Goal: Task Accomplishment & Management: Manage account settings

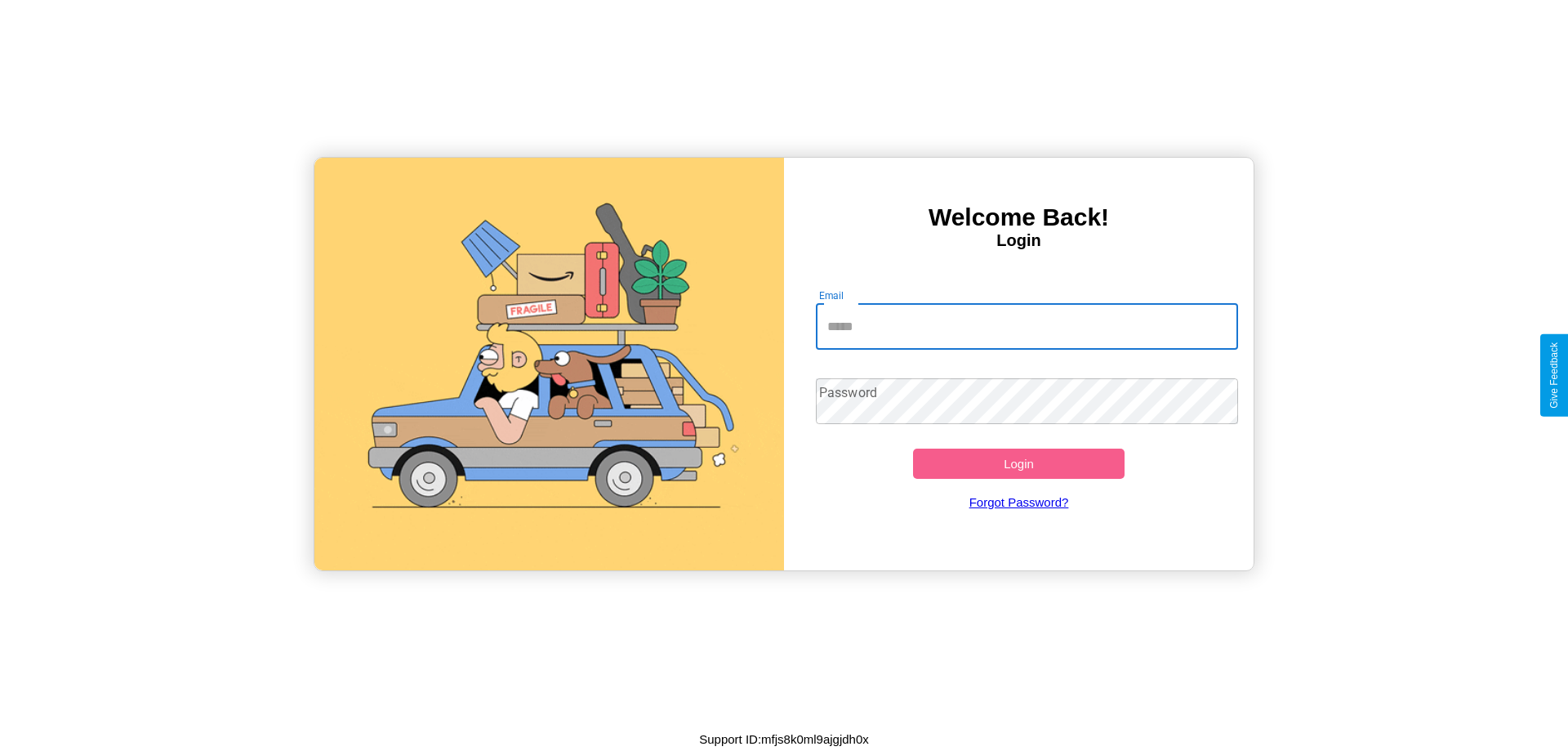
click at [1026, 326] on input "Email" at bounding box center [1027, 326] width 423 height 45
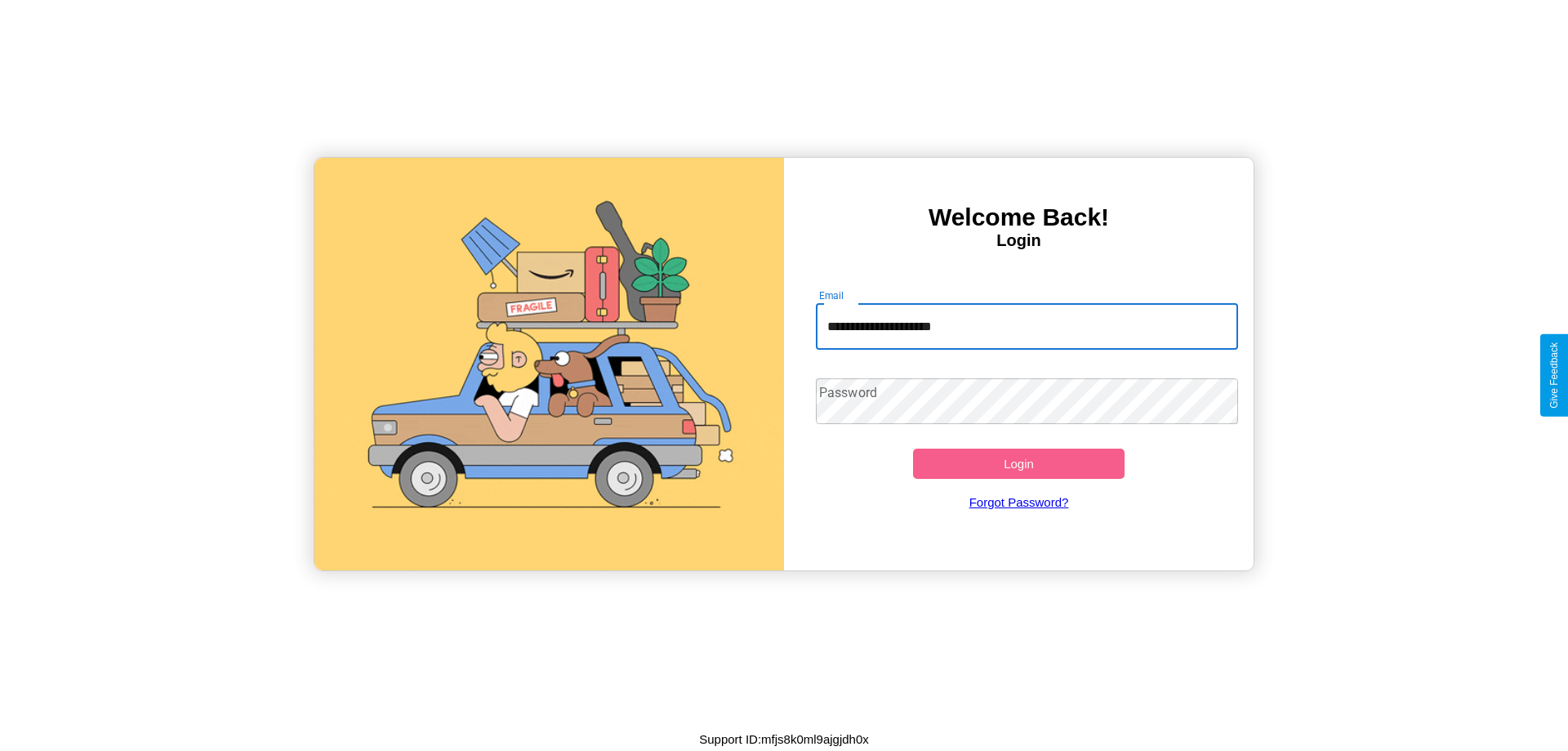
type input "**********"
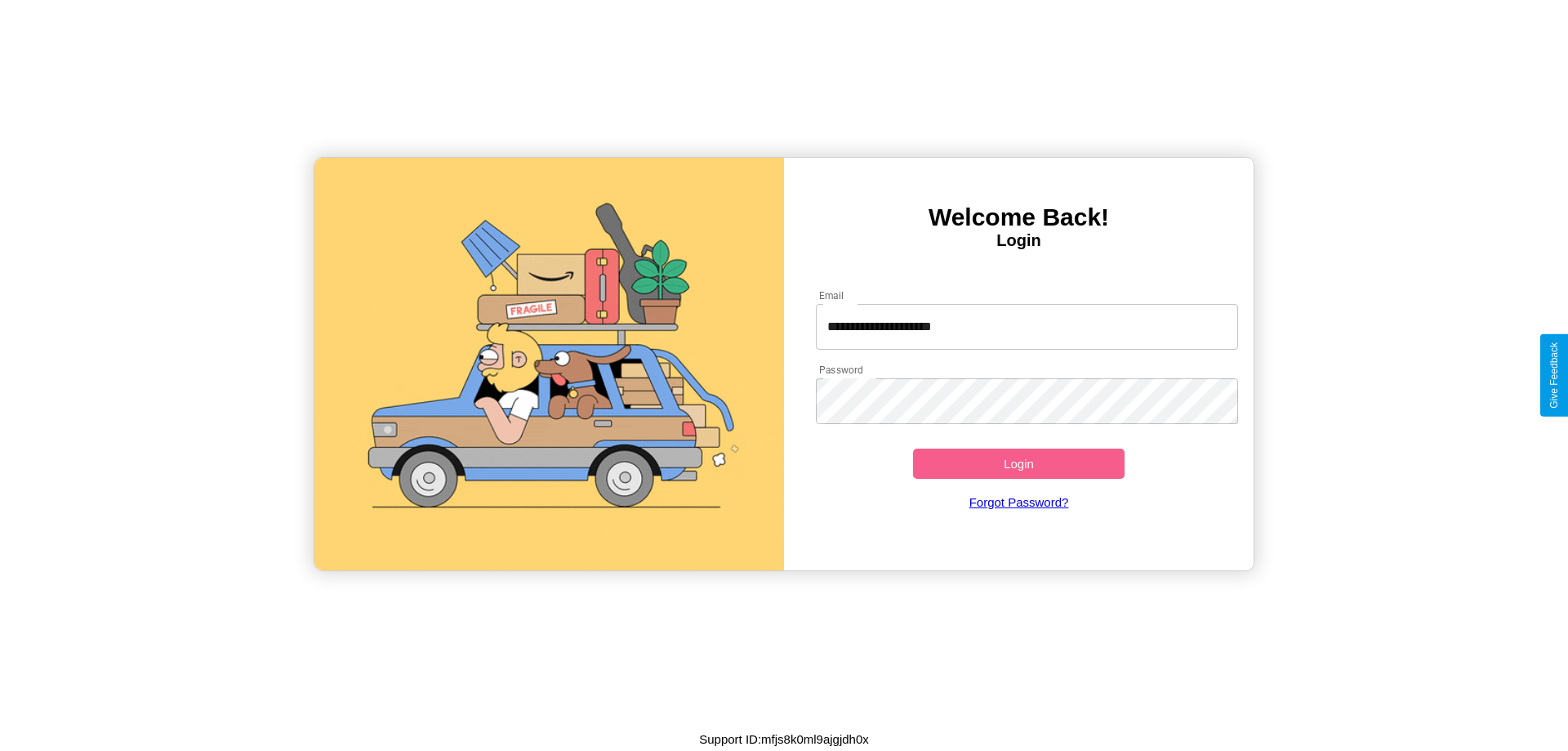
click at [1018, 463] on button "Login" at bounding box center [1019, 463] width 212 height 30
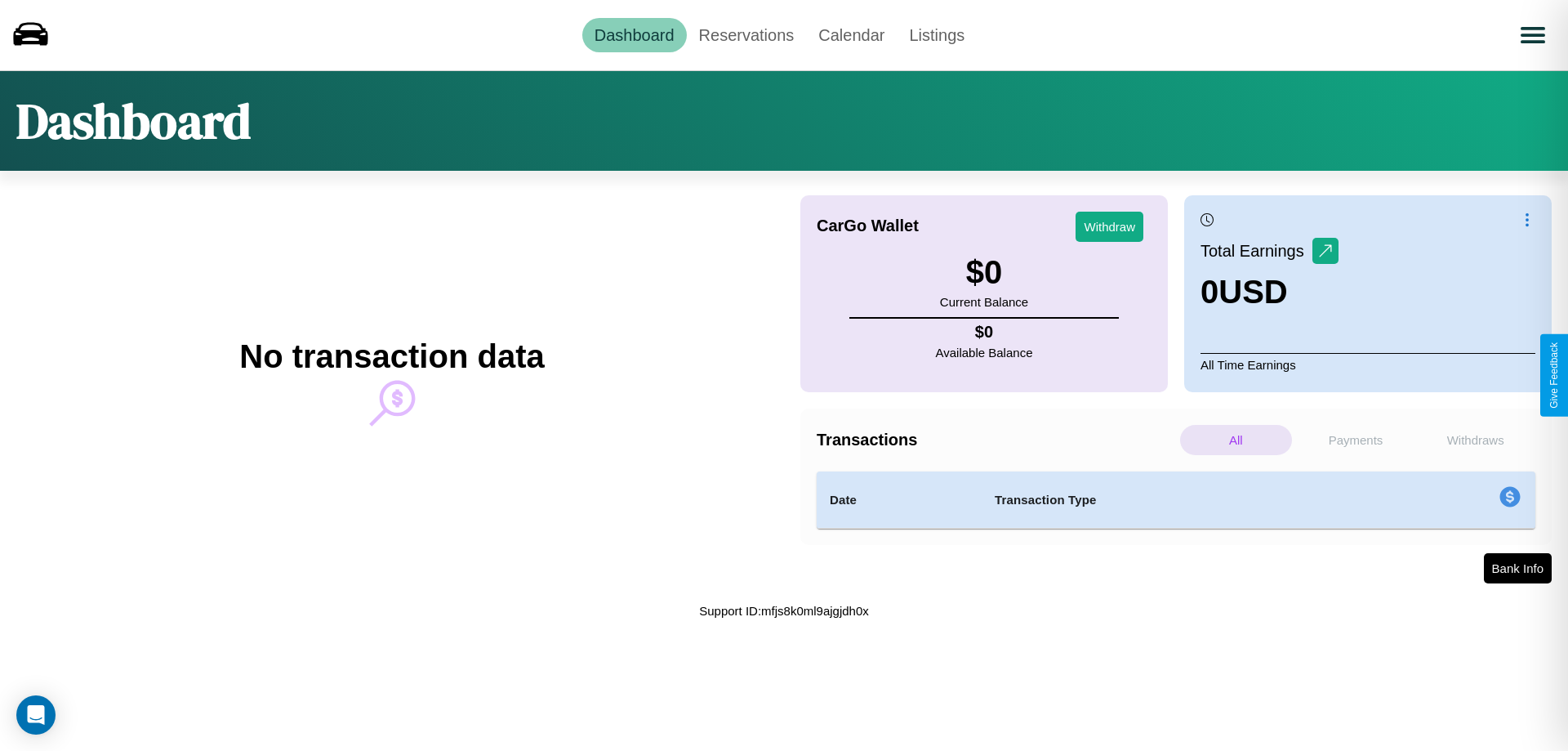
click at [1475, 439] on p "Withdraws" at bounding box center [1475, 439] width 112 height 30
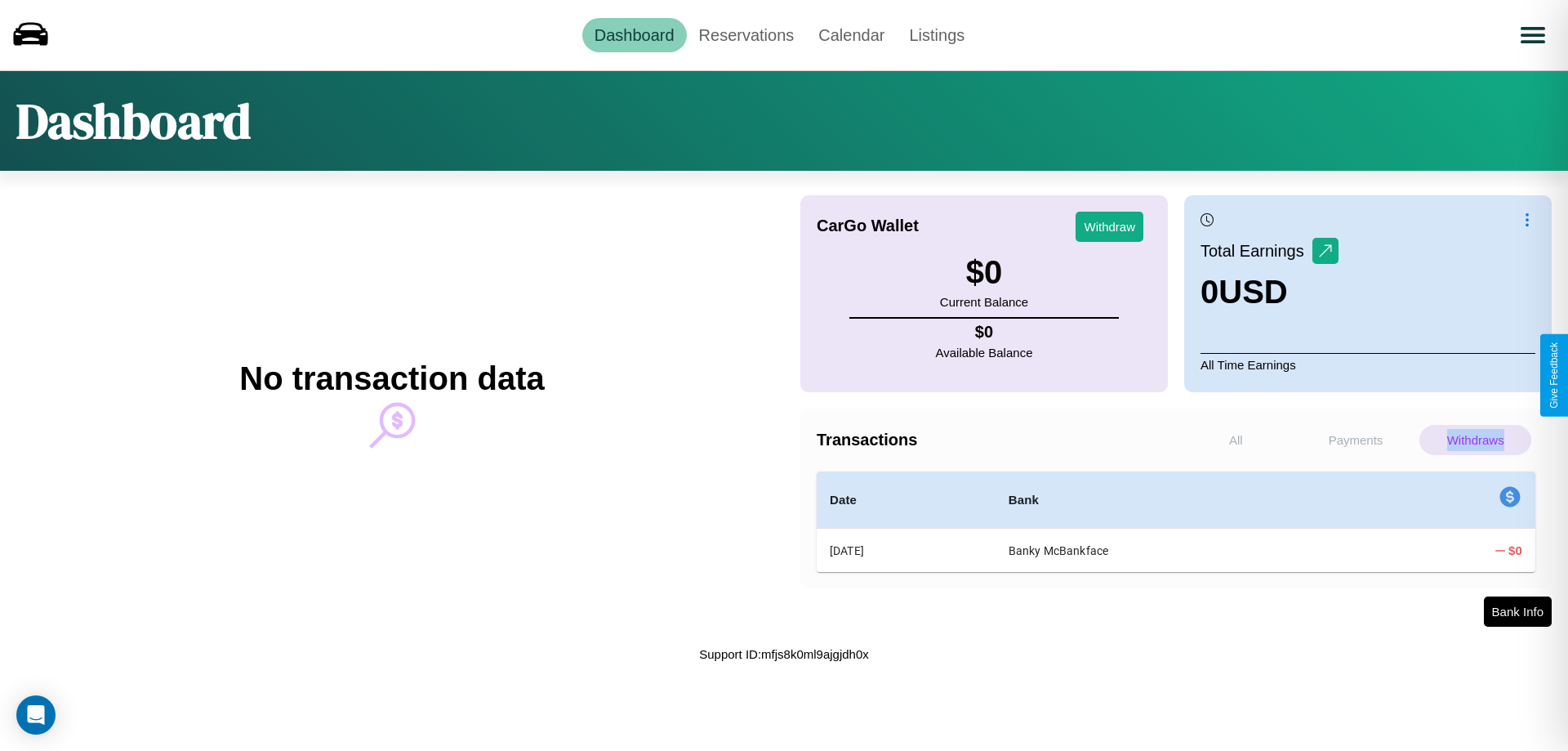
click at [1475, 439] on p "Withdraws" at bounding box center [1475, 439] width 112 height 30
click at [745, 35] on link "Reservations" at bounding box center [747, 35] width 120 height 35
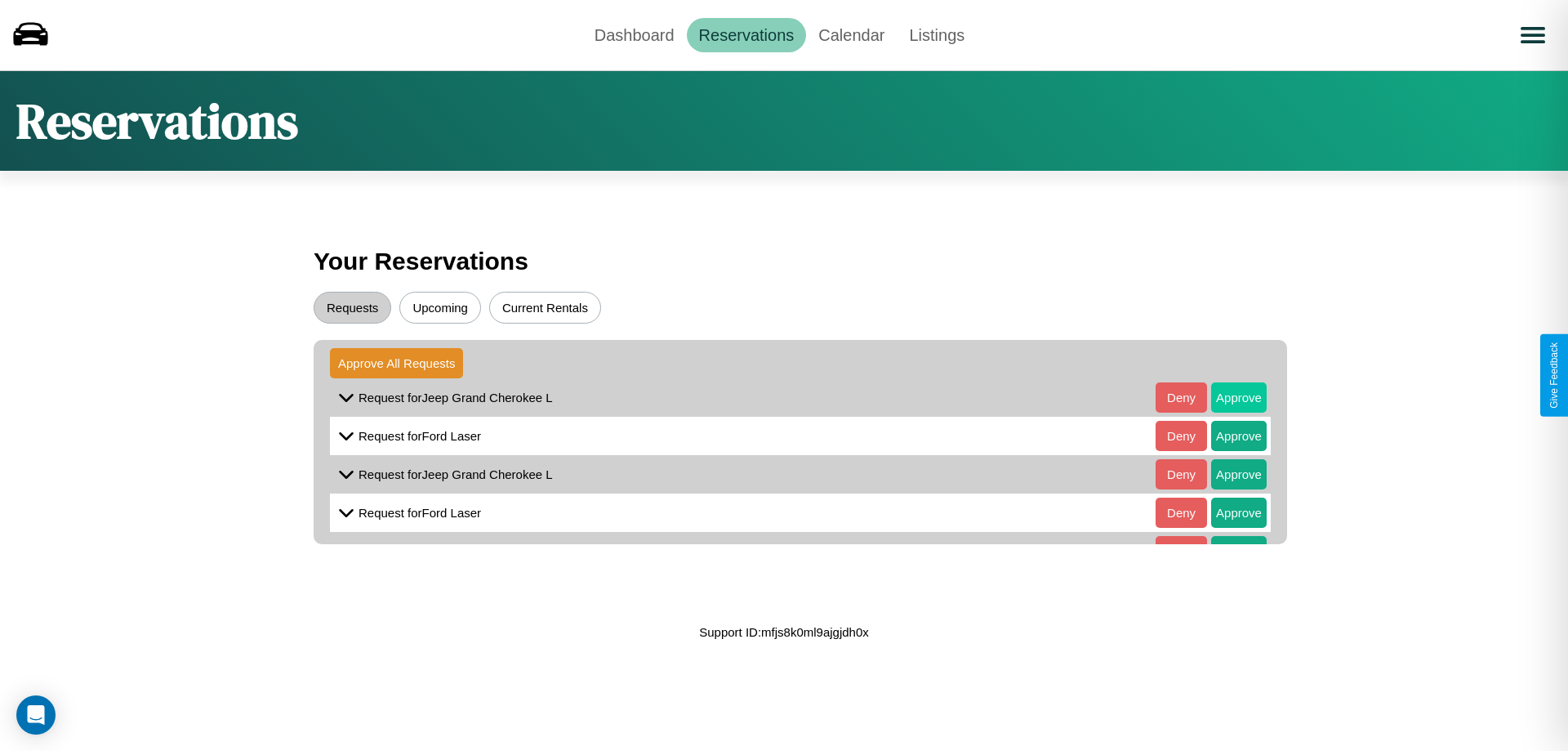
click at [1227, 397] on button "Approve" at bounding box center [1239, 397] width 55 height 30
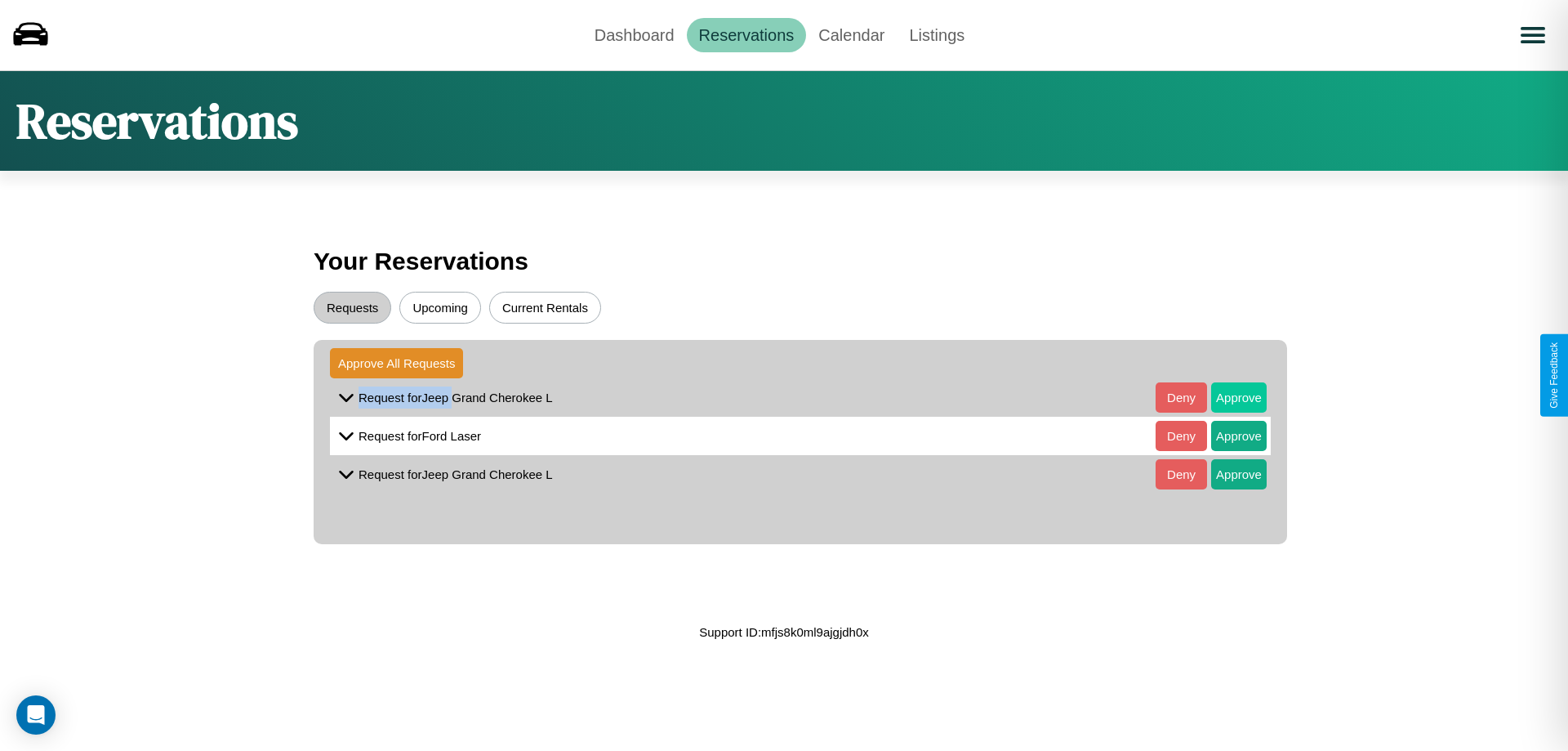
click at [1227, 397] on button "Approve" at bounding box center [1239, 397] width 55 height 30
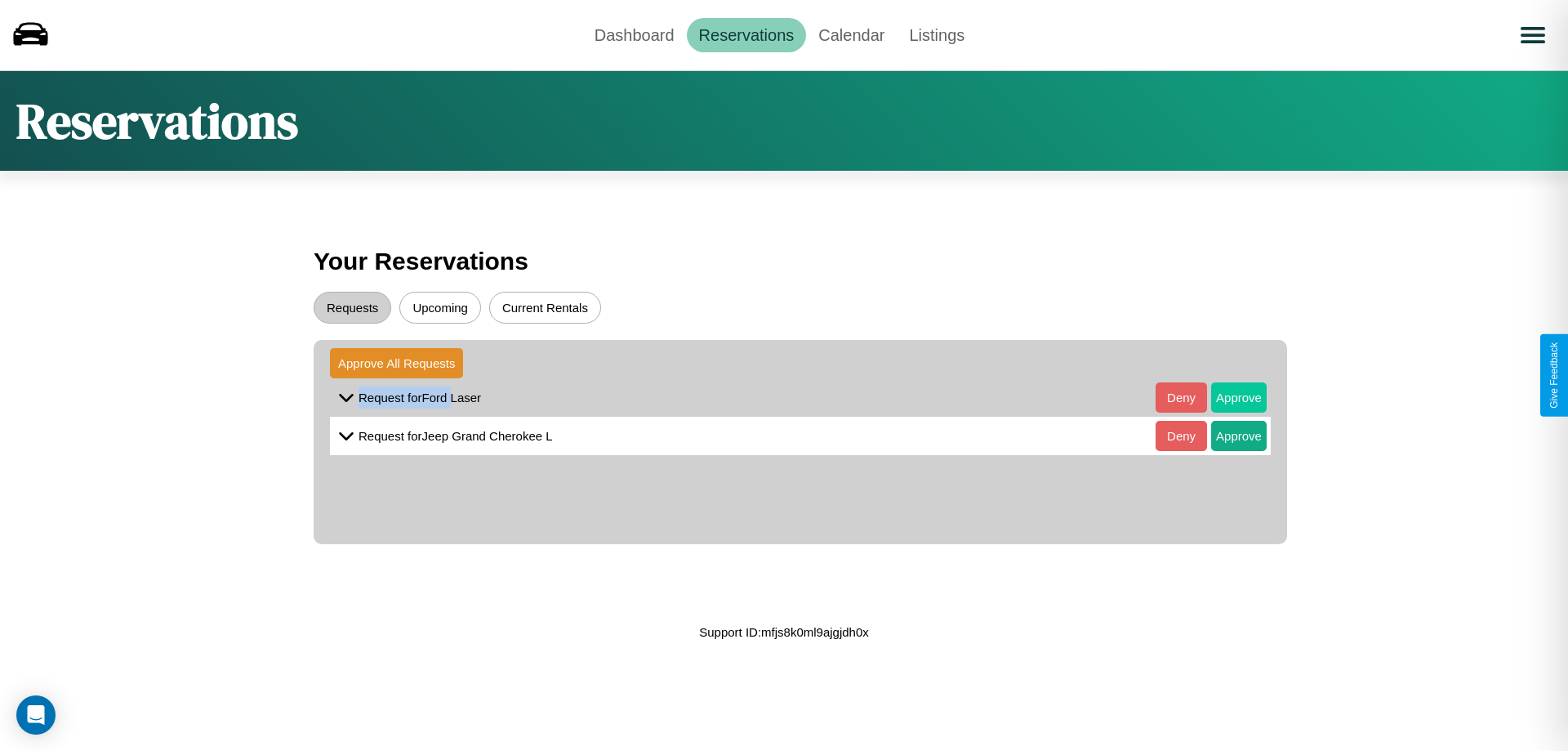
click at [1227, 397] on button "Approve" at bounding box center [1239, 397] width 55 height 30
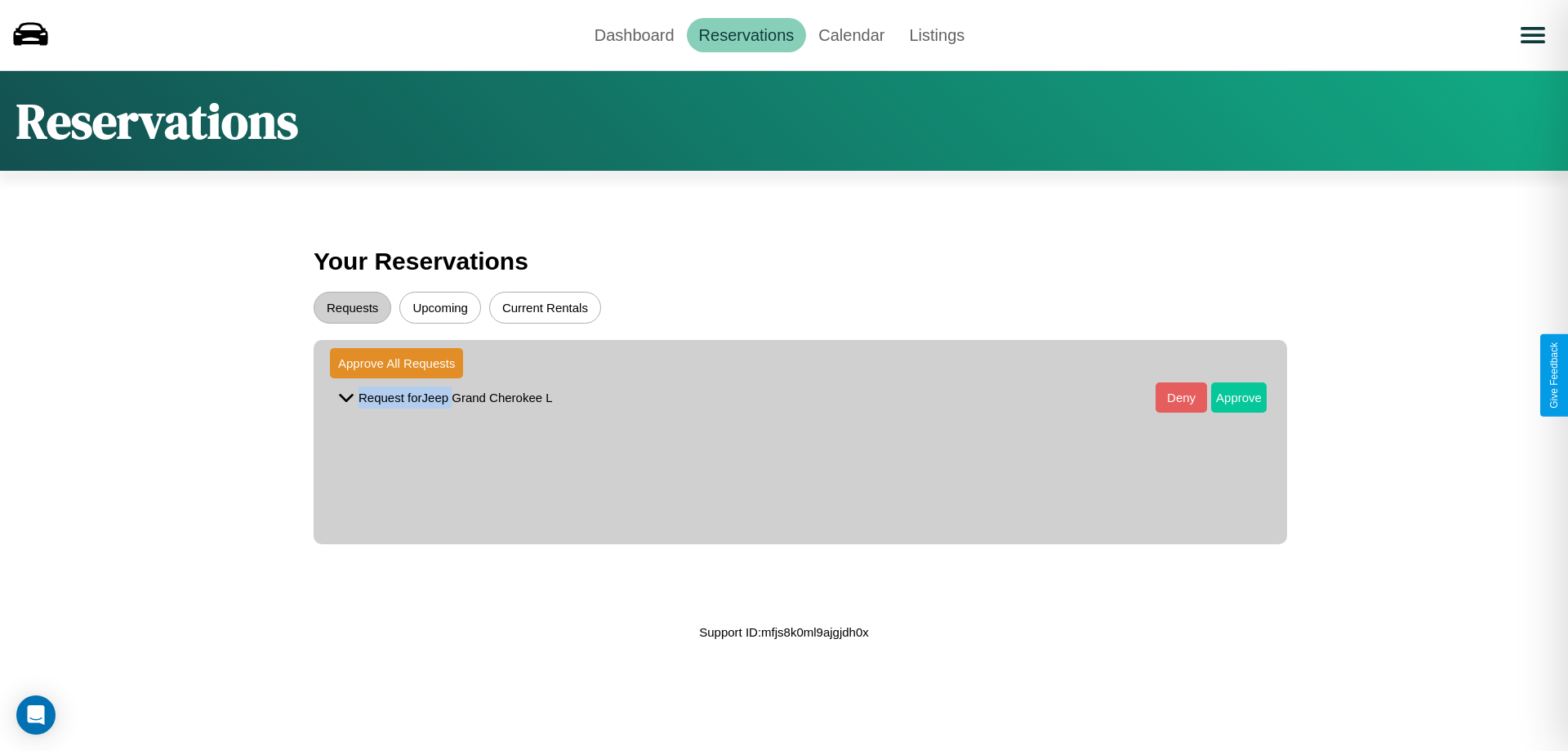
click at [1227, 397] on button "Approve" at bounding box center [1239, 397] width 55 height 30
